Goal: Book appointment/travel/reservation

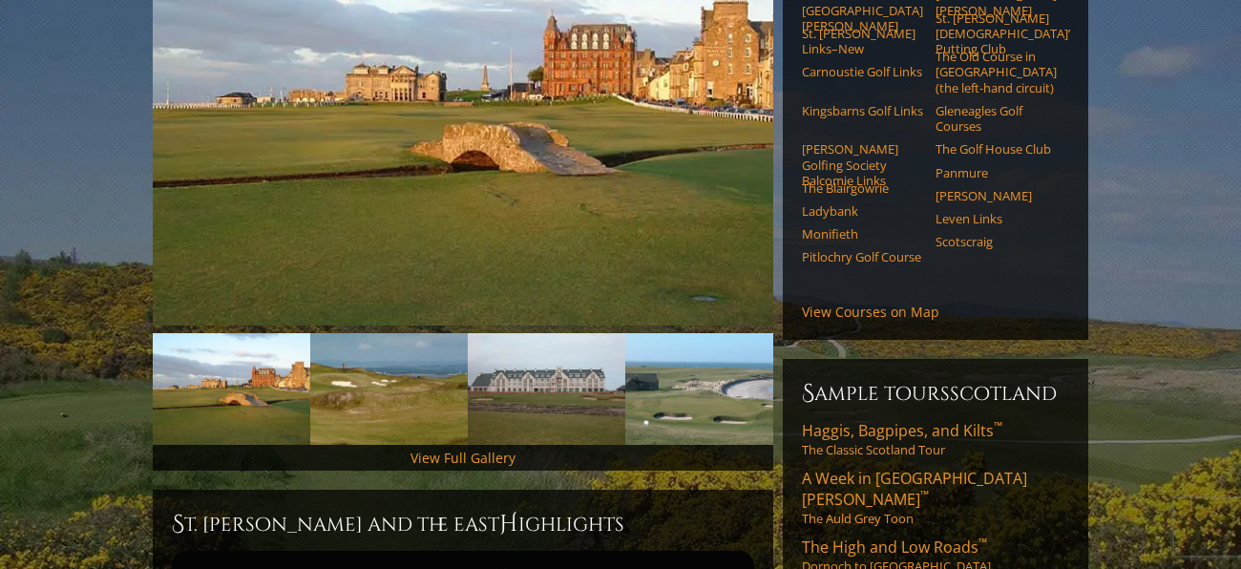
scroll to position [381, 0]
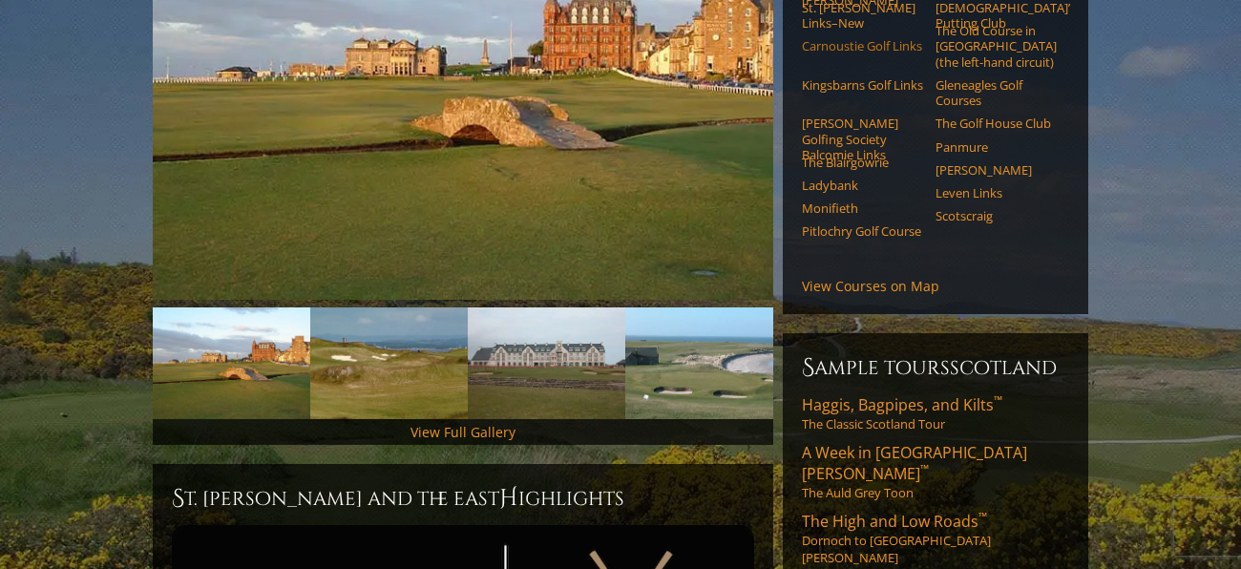
click at [822, 38] on link "Carnoustie Golf Links" at bounding box center [862, 45] width 121 height 15
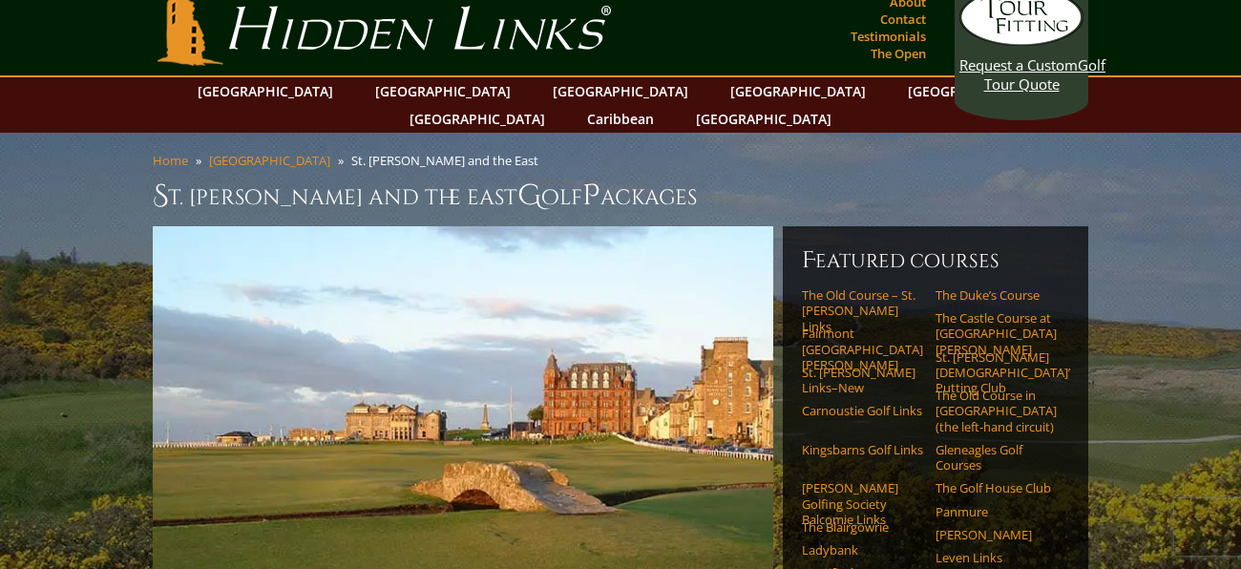
scroll to position [0, 0]
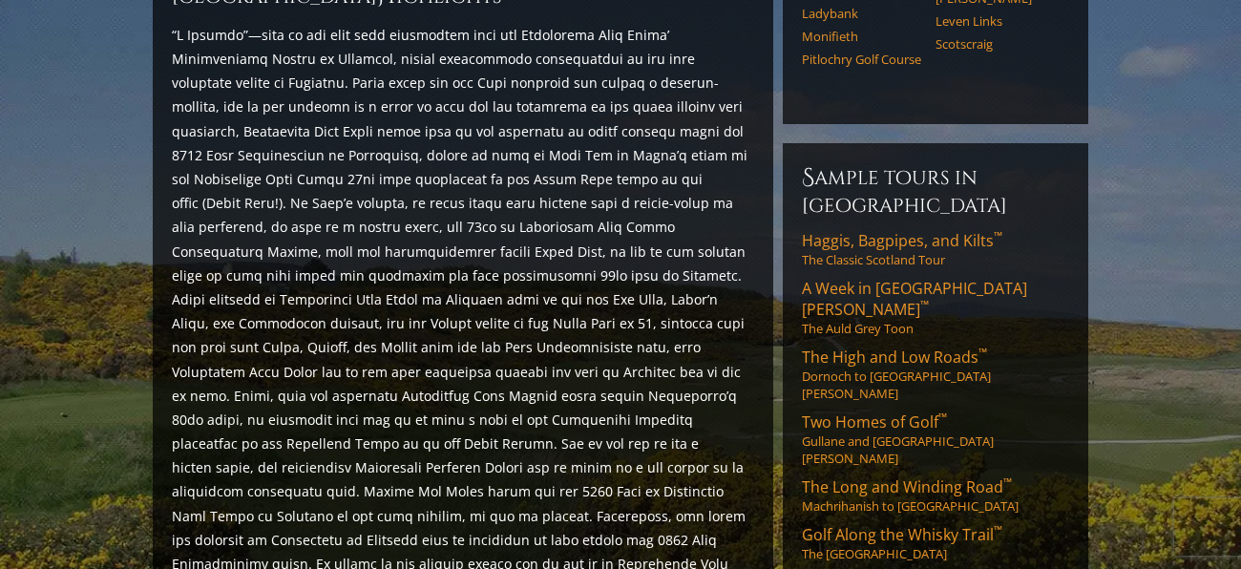
scroll to position [916, 0]
